Goal: Information Seeking & Learning: Find specific fact

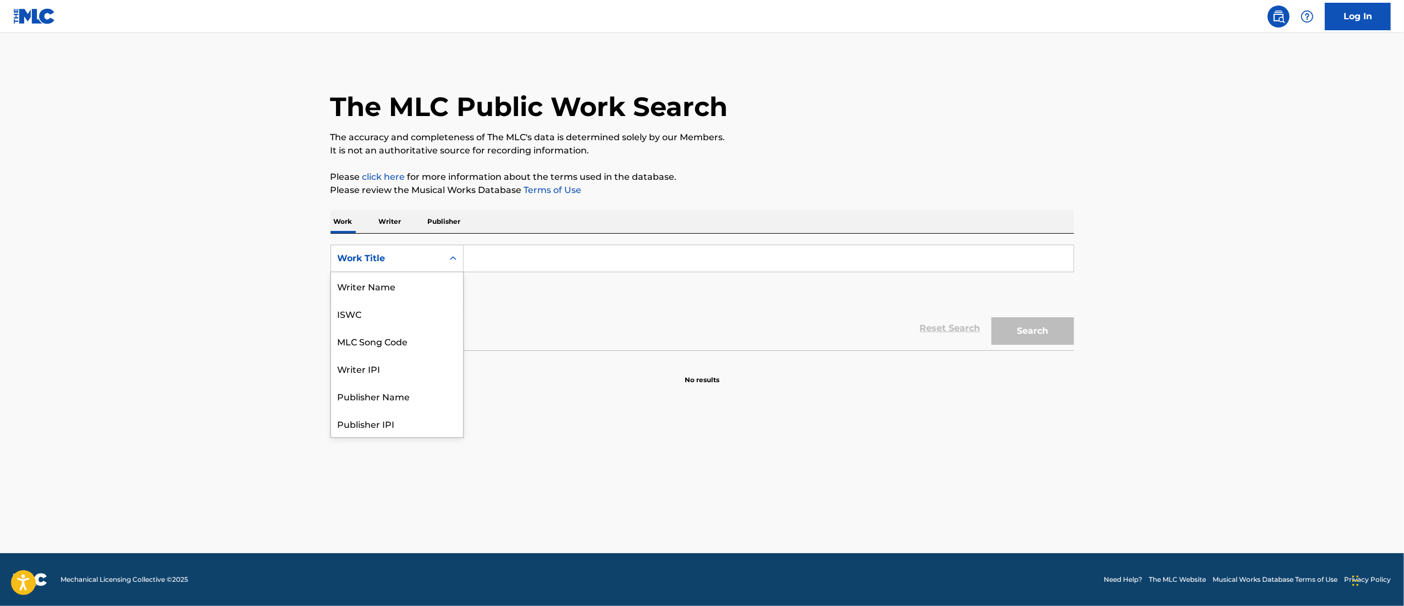
click at [423, 249] on div "Work Title" at bounding box center [387, 258] width 112 height 21
click at [406, 281] on div "Writer Name" at bounding box center [397, 285] width 132 height 27
click at [464, 291] on div "SearchWithCriteriaba0a5a45-b12e-42ce-a52a-921e225aab35 Writer Name Add Criteria" at bounding box center [701, 276] width 743 height 62
click at [449, 292] on img "Search Form" at bounding box center [448, 292] width 13 height 13
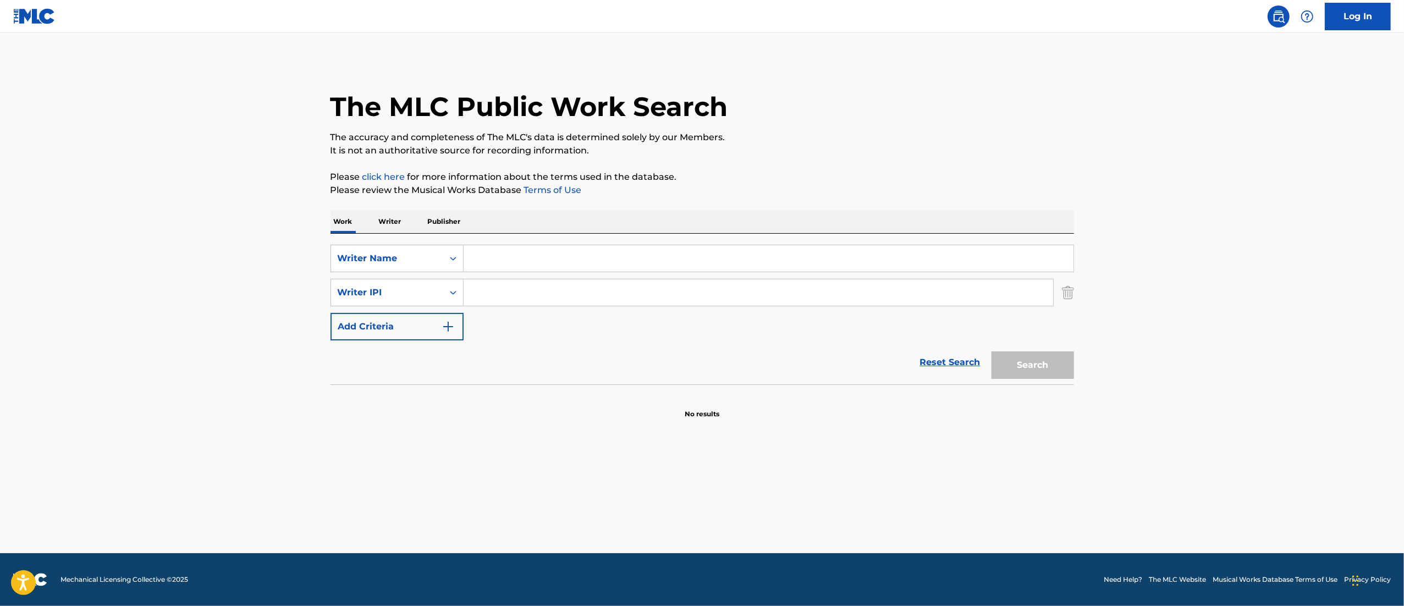
click at [483, 295] on input "Search Form" at bounding box center [758, 292] width 589 height 26
click at [494, 259] on input "Search Form" at bounding box center [769, 258] width 610 height 26
click at [494, 258] on input "Search Form" at bounding box center [769, 258] width 610 height 26
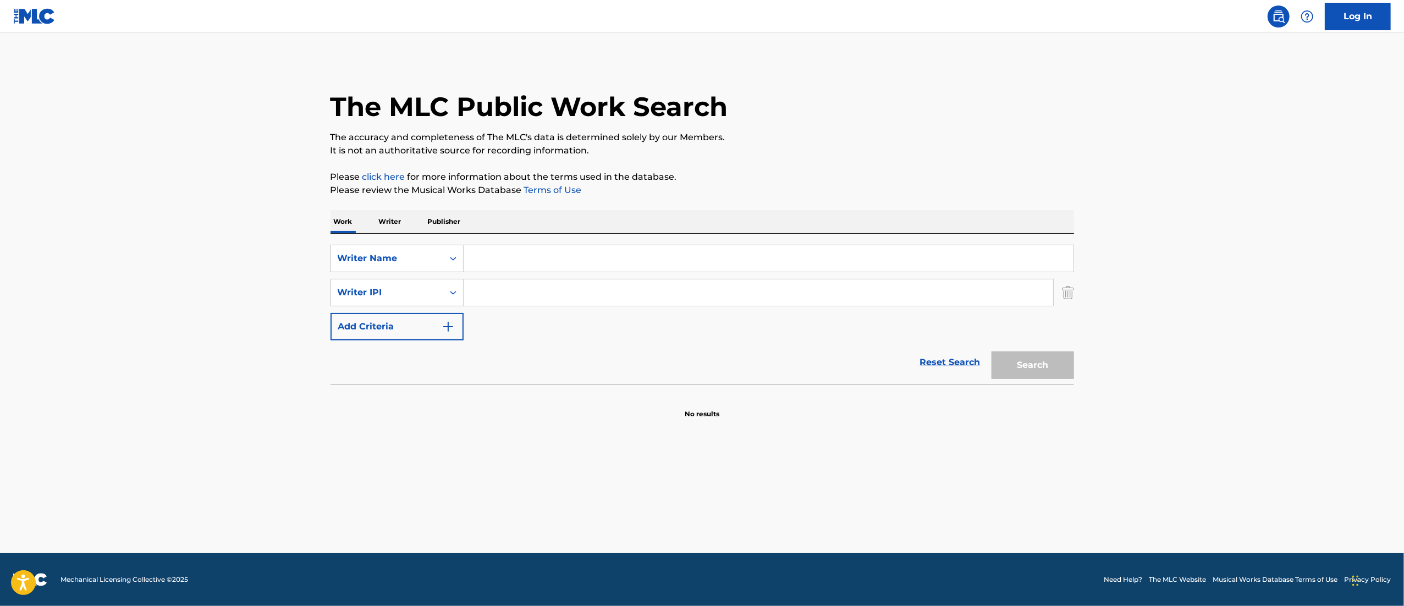
paste input "USLZJ2367439"
type input "USLZJ2367439"
paste input "Una Chica Como Tú"
type input "Una Chica Como Tú"
click at [620, 301] on input "Search Form" at bounding box center [758, 292] width 589 height 26
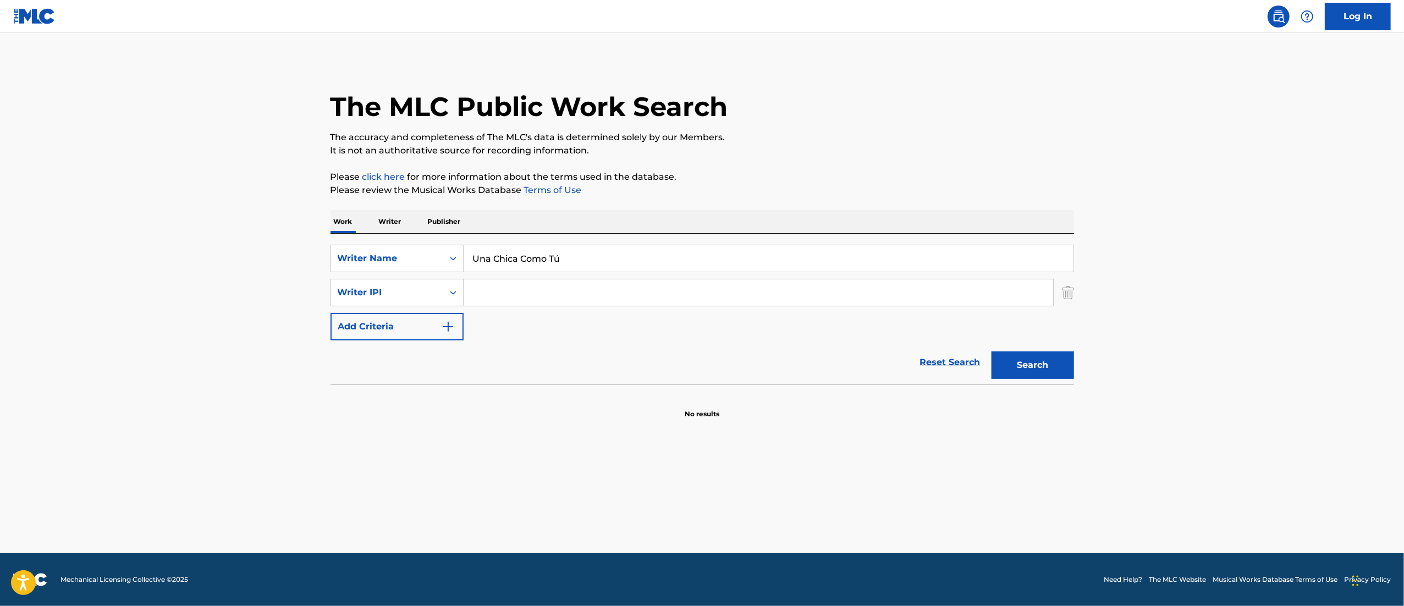
paste input "[PERSON_NAME]"
type input "[PERSON_NAME]"
click at [1063, 362] on button "Search" at bounding box center [1032, 364] width 82 height 27
click at [1043, 367] on button "Search" at bounding box center [1032, 364] width 82 height 27
click at [1043, 367] on div "Search" at bounding box center [1030, 362] width 88 height 44
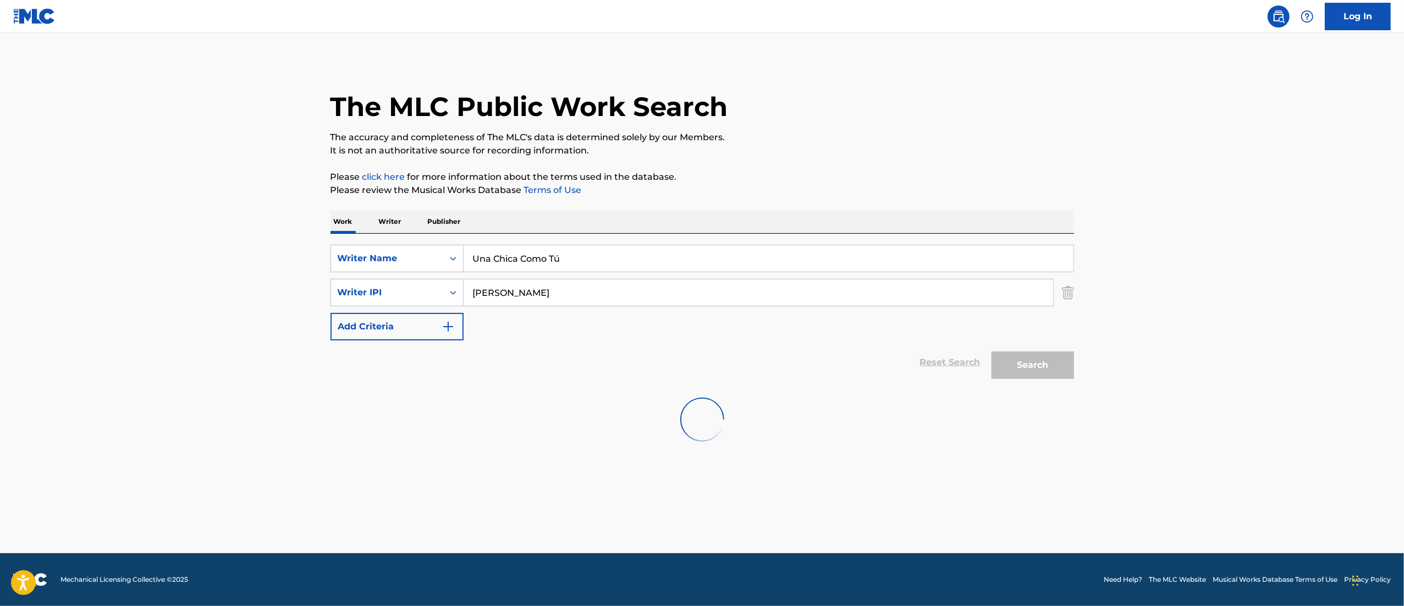
click at [1043, 367] on button "Search" at bounding box center [1032, 364] width 82 height 27
click at [1043, 365] on div "Search" at bounding box center [1030, 362] width 88 height 44
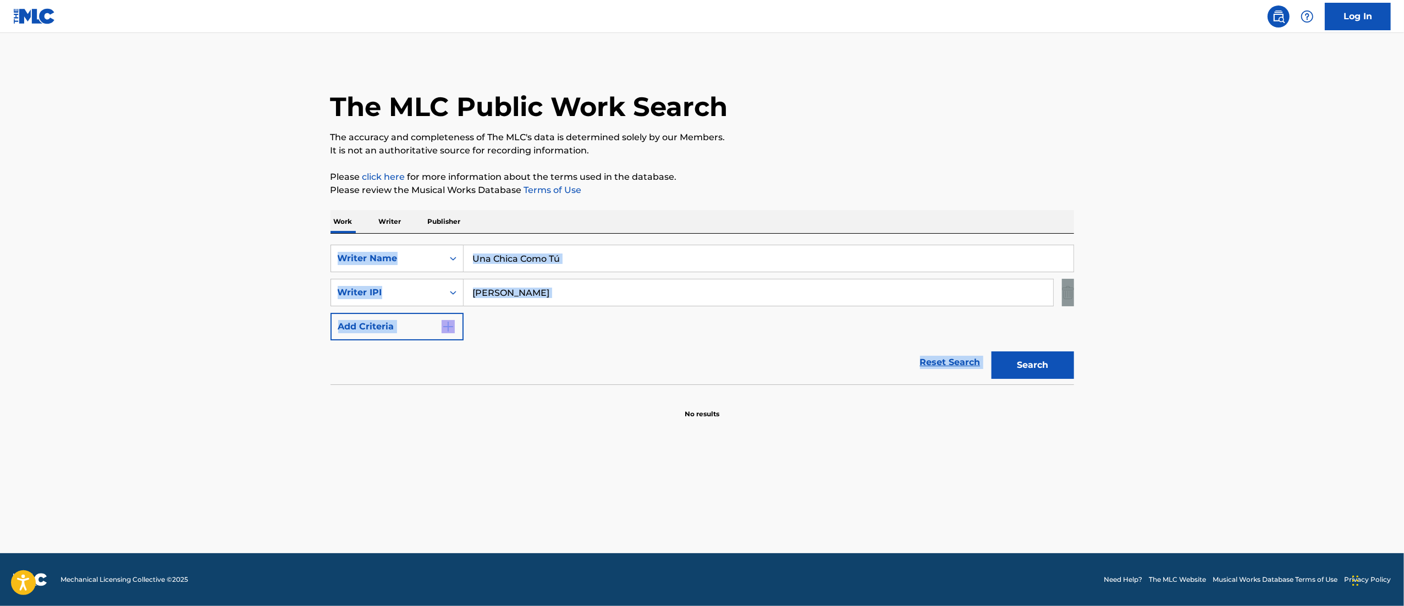
click at [1043, 365] on button "Search" at bounding box center [1032, 364] width 82 height 27
